Goal: Information Seeking & Learning: Learn about a topic

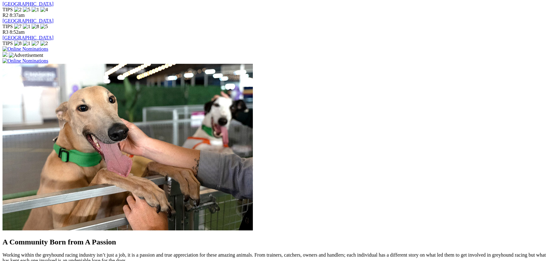
scroll to position [473, 0]
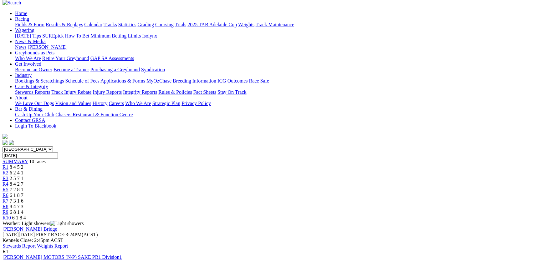
scroll to position [62, 0]
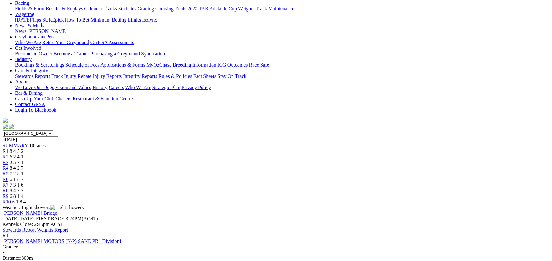
scroll to position [137, 0]
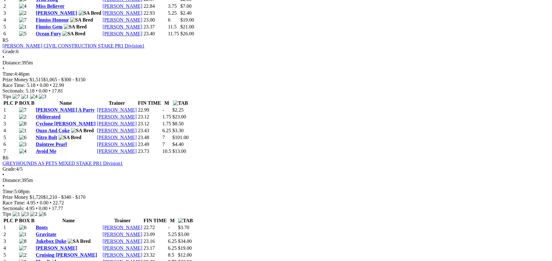
scroll to position [735, 0]
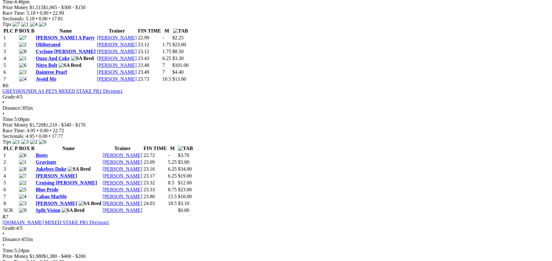
scroll to position [810, 0]
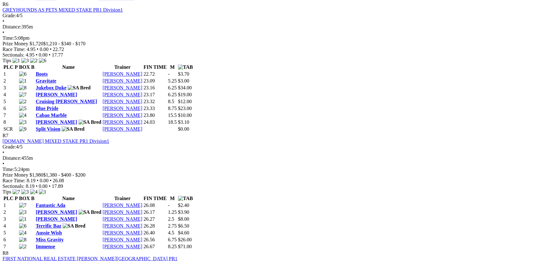
scroll to position [1020, 0]
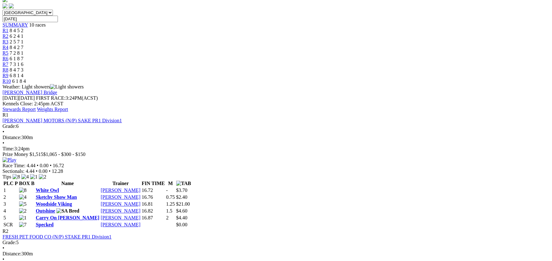
scroll to position [0, 0]
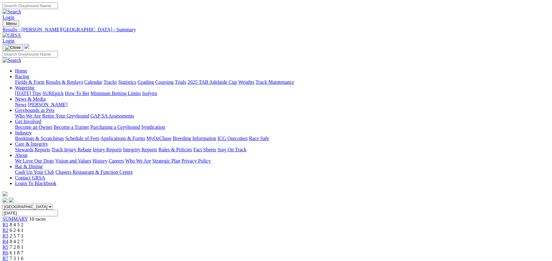
click at [157, 147] on link "Integrity Reports" at bounding box center [140, 149] width 34 height 5
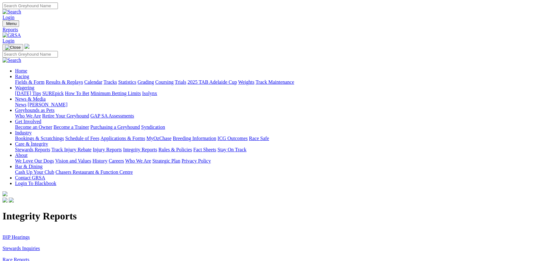
click at [30, 235] on link "IHP Hearings" at bounding box center [16, 237] width 27 height 5
click at [40, 246] on link "Stewards Inquiries" at bounding box center [22, 248] width 38 height 5
